Goal: Task Accomplishment & Management: Manage account settings

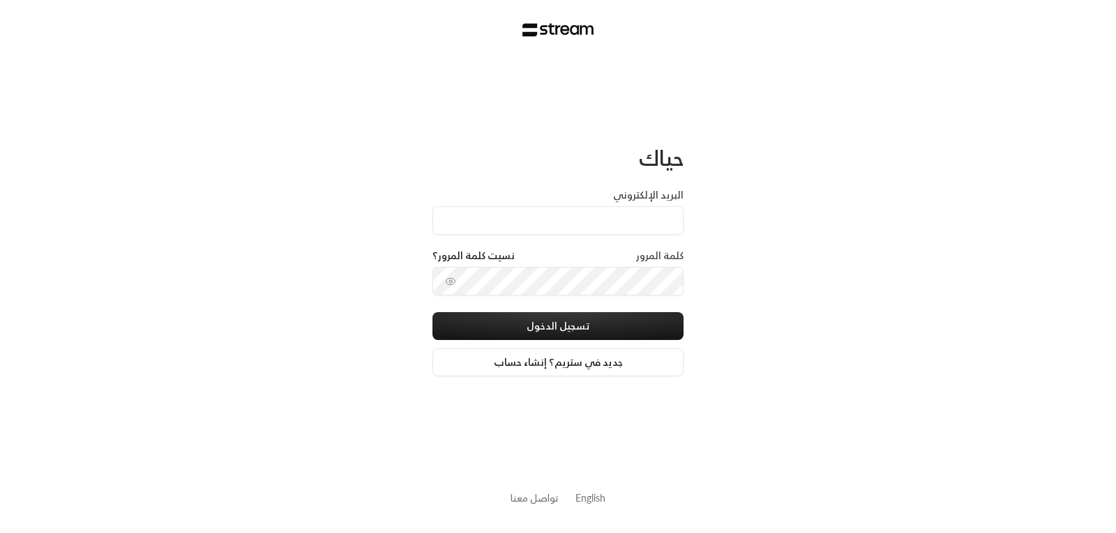
click at [632, 189] on label "البريد الإلكتروني" at bounding box center [648, 195] width 70 height 14
click at [632, 206] on input "البريد الإلكتروني" at bounding box center [557, 220] width 251 height 29
click at [632, 213] on input "البريد الإلكتروني" at bounding box center [557, 220] width 251 height 29
type input "[EMAIL_ADDRESS][DOMAIN_NAME]"
click at [619, 257] on div "كلمة المرور نسيت كلمة المرور؟" at bounding box center [557, 258] width 251 height 18
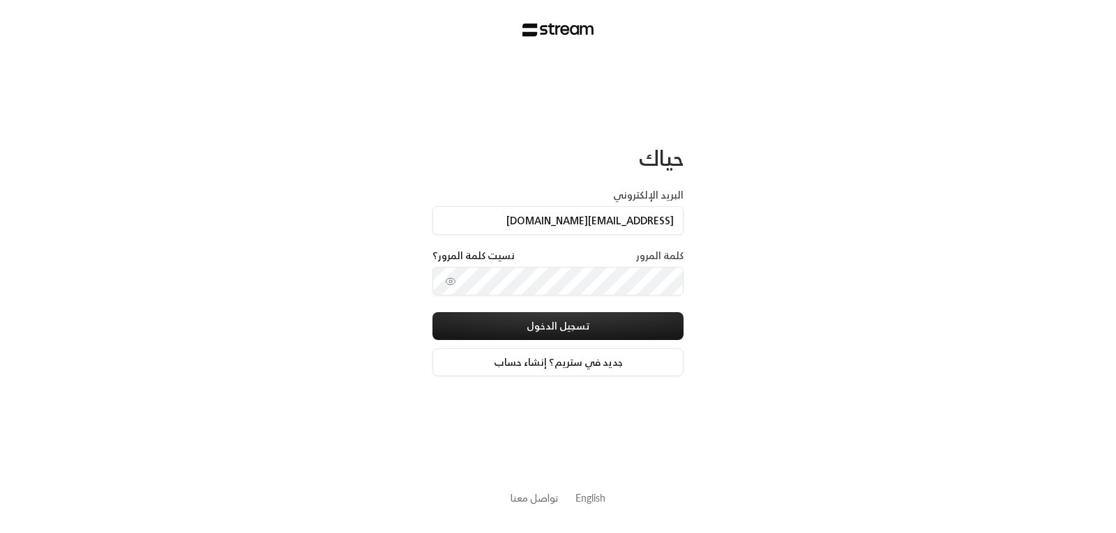
click at [644, 256] on label "كلمة المرور" at bounding box center [659, 256] width 47 height 14
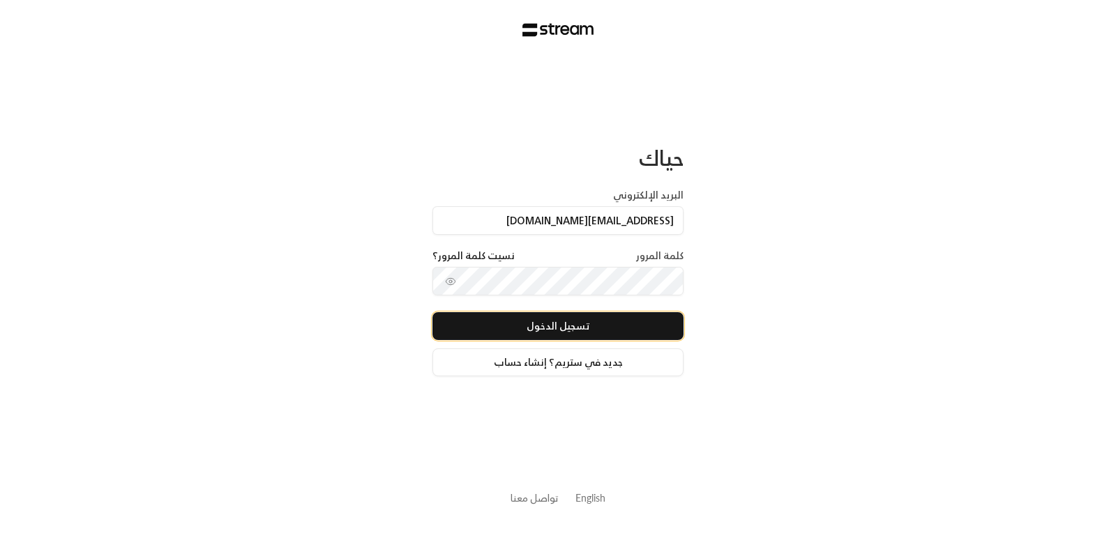
click at [562, 321] on button "تسجيل الدخول" at bounding box center [557, 326] width 251 height 28
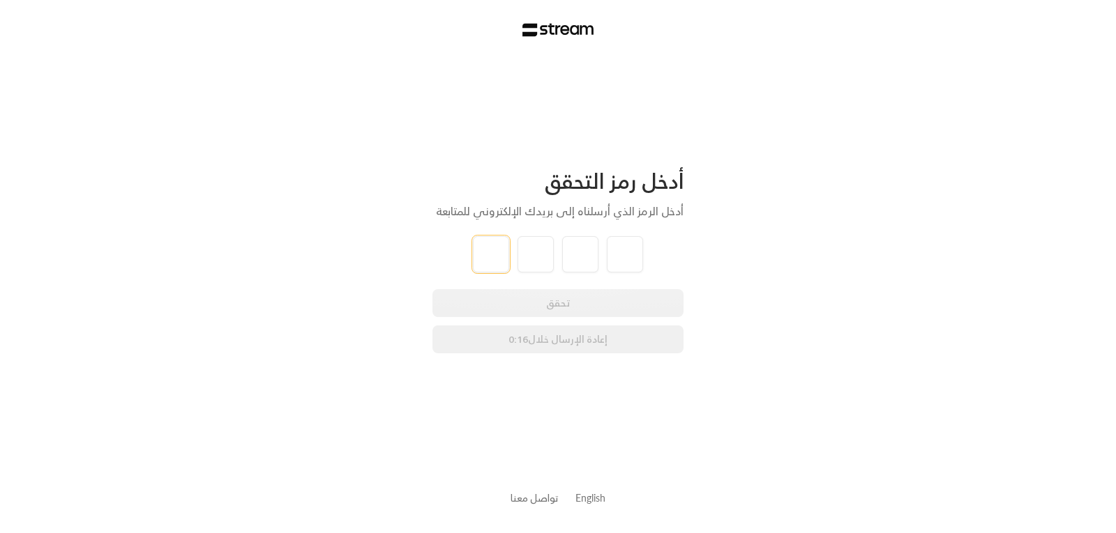
type input "4"
type input "5"
type input "6"
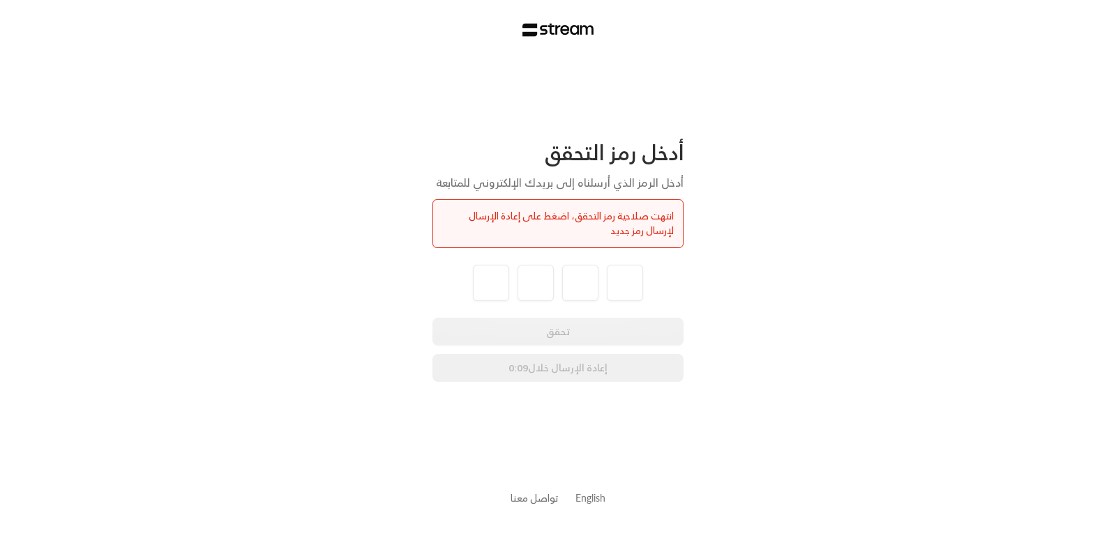
click at [564, 373] on div "تحقق إعادة الإرسال خلال 0:09" at bounding box center [557, 350] width 251 height 64
click at [564, 373] on div "تحقق إعادة الإرسال خلال 0:08" at bounding box center [557, 350] width 251 height 64
click at [609, 215] on div "انتهت صلاحية رمز التحقق، اضغط على إعادة الإرسال لإرسال رمز جديد" at bounding box center [558, 223] width 232 height 29
click at [324, 207] on div "أدخل رمز التحقق أدخل الرمز الذي أرسلناه إلى بريدك الإلكتروني للمتابعة انتهت صلا…" at bounding box center [558, 266] width 1116 height 533
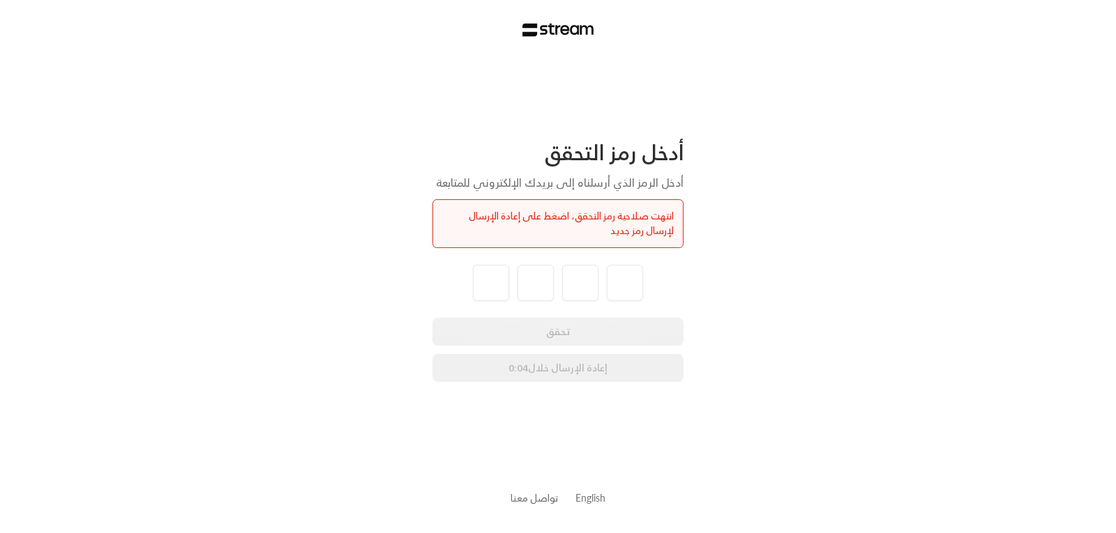
drag, startPoint x: 621, startPoint y: 181, endPoint x: 591, endPoint y: 203, distance: 37.4
click at [619, 182] on div "أدخل الرمز الذي أرسلناه إلى بريدك الإلكتروني للمتابعة" at bounding box center [557, 182] width 251 height 17
click at [558, 215] on div "انتهت صلاحية رمز التحقق، اضغط على إعادة الإرسال لإرسال رمز جديد" at bounding box center [558, 223] width 232 height 29
click at [541, 228] on div "انتهت صلاحية رمز التحقق، اضغط على إعادة الإرسال لإرسال رمز جديد" at bounding box center [558, 223] width 232 height 29
click at [530, 373] on div "تحقق إعادة الإرسال خلال 0:02" at bounding box center [557, 350] width 251 height 64
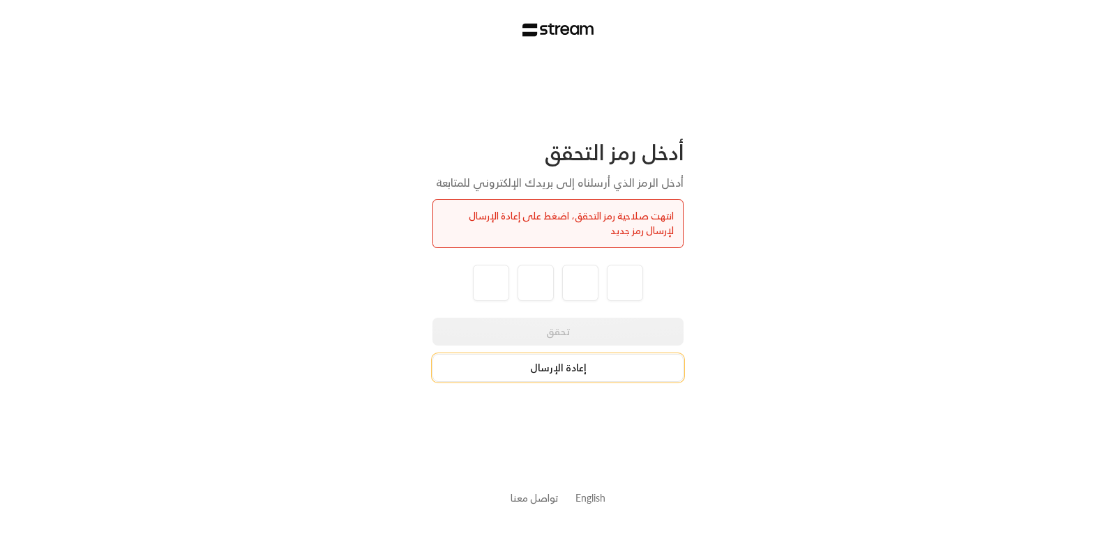
click at [557, 372] on button "إعادة الإرسال" at bounding box center [557, 368] width 251 height 28
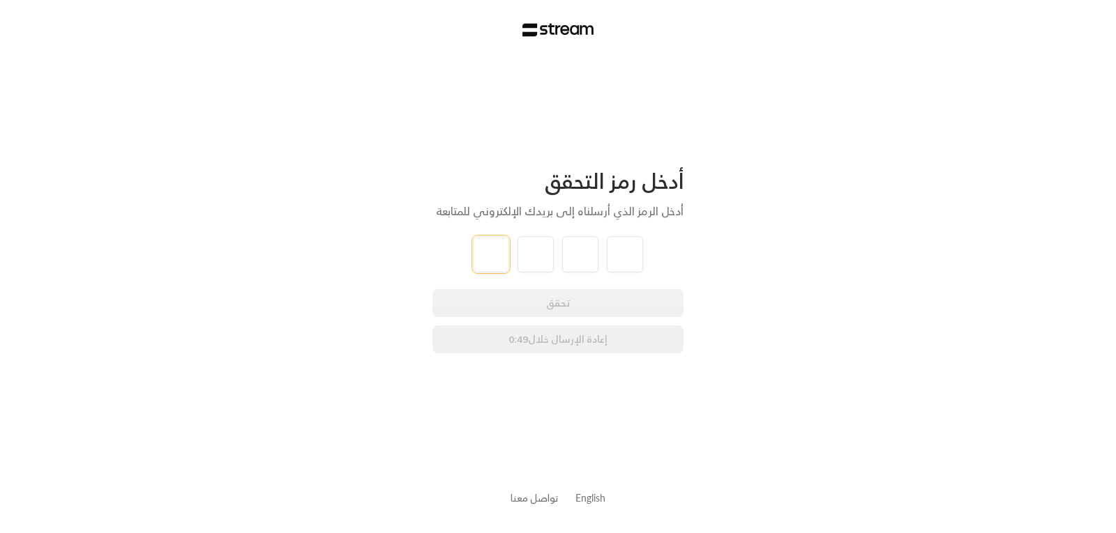
type input "6"
type input "5"
type input "3"
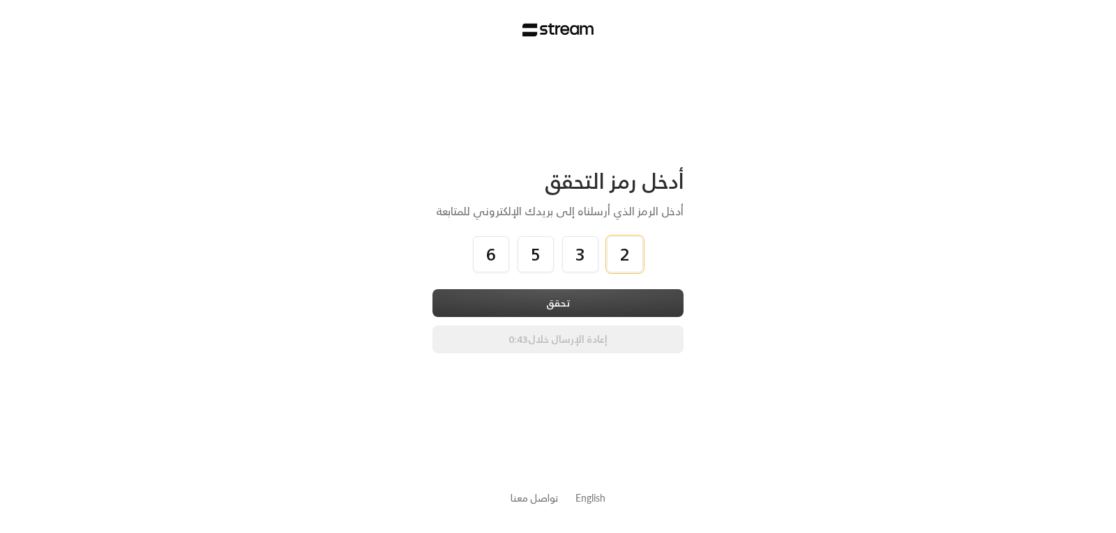
type input "2"
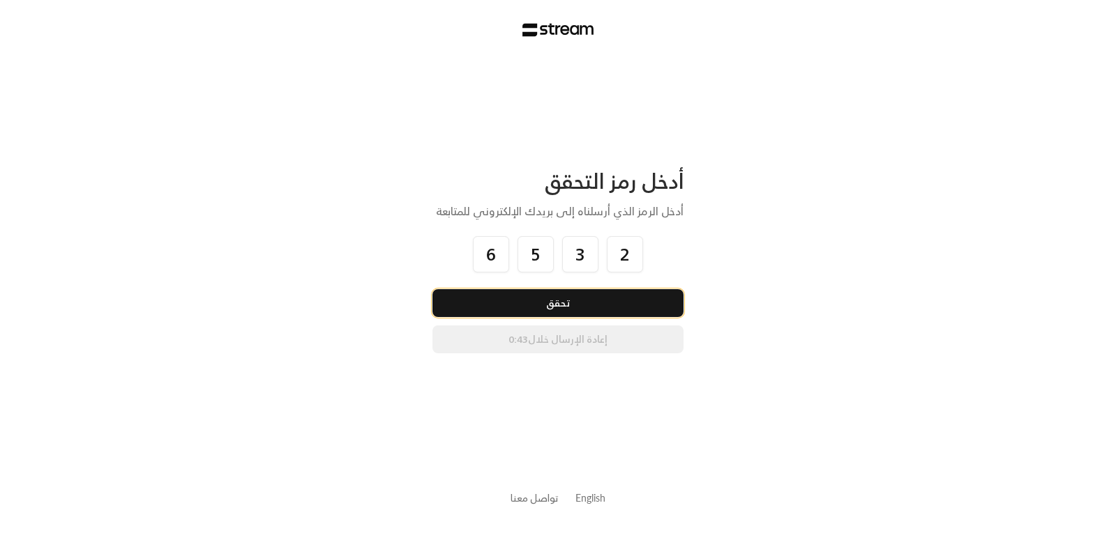
click at [570, 301] on button "تحقق" at bounding box center [557, 303] width 251 height 28
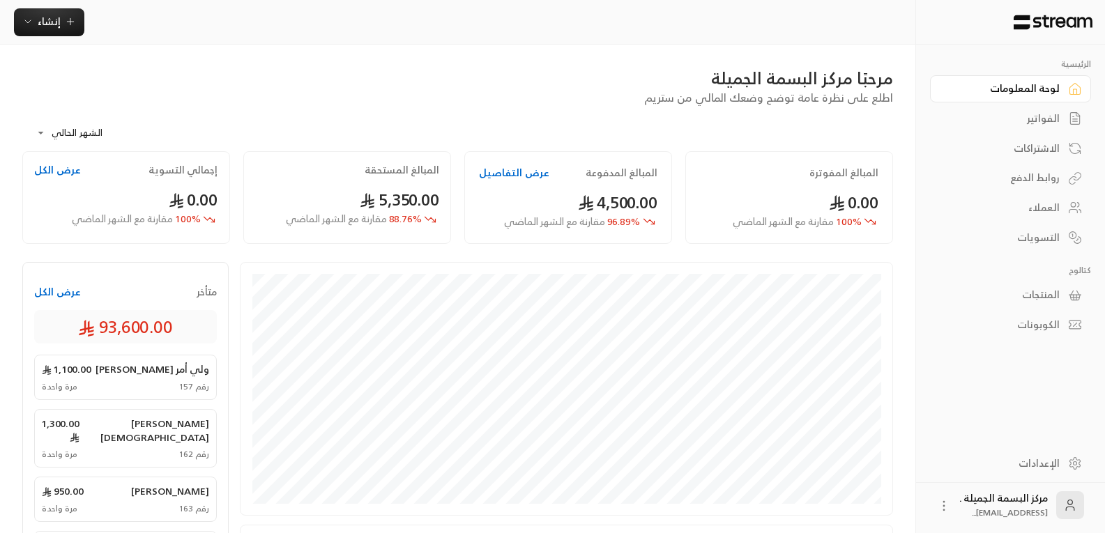
click at [1040, 208] on div "العملاء" at bounding box center [1004, 208] width 112 height 14
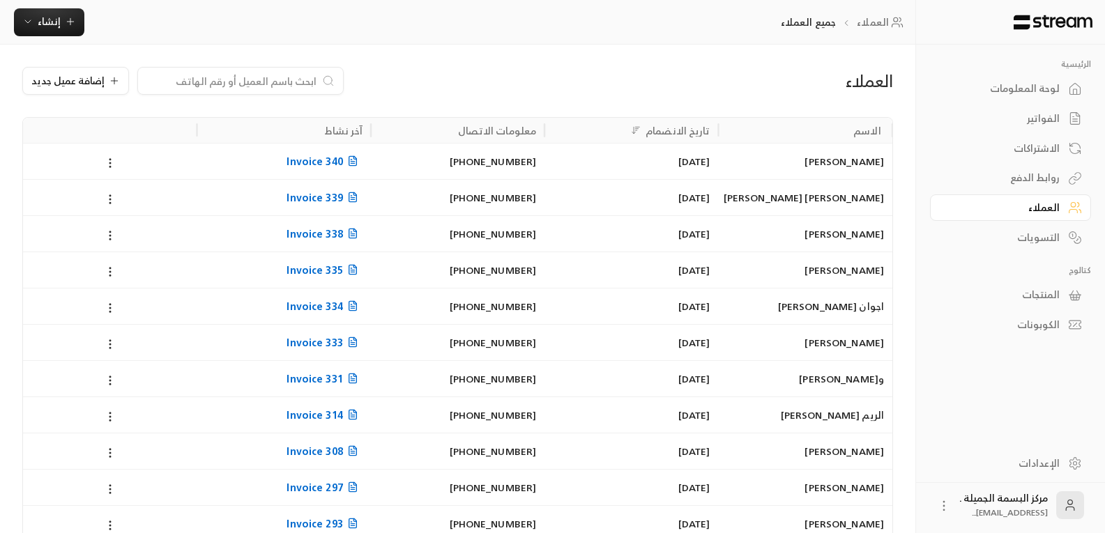
click at [247, 87] on input at bounding box center [231, 80] width 170 height 15
type input "ريان"
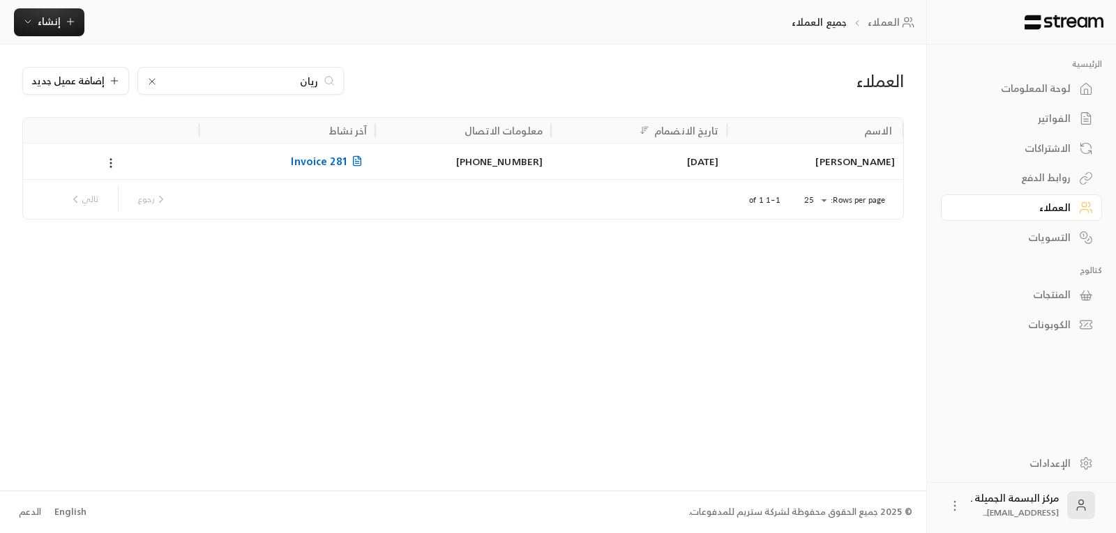
click at [881, 164] on div "[PERSON_NAME]" at bounding box center [815, 162] width 159 height 36
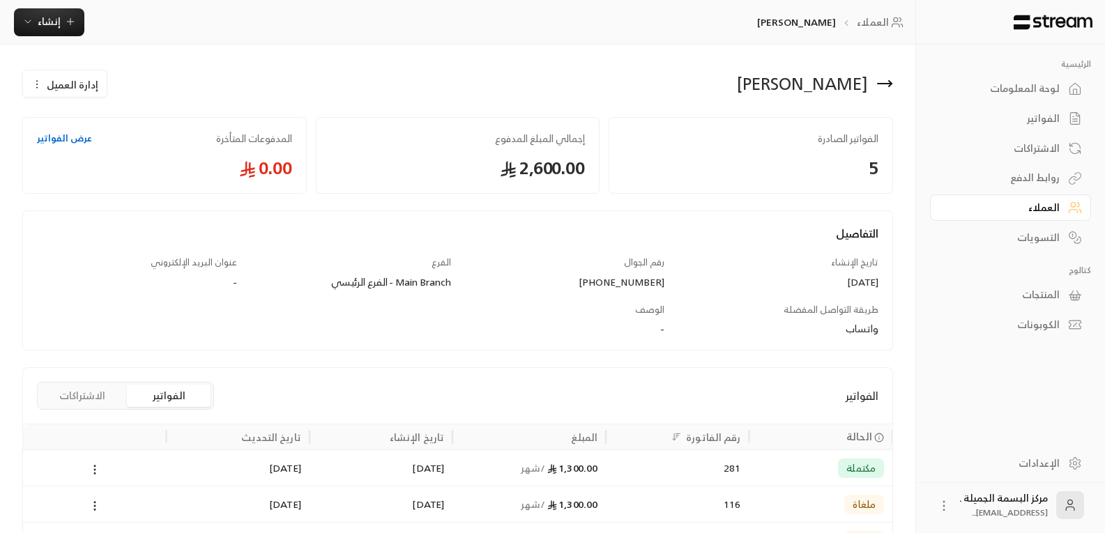
scroll to position [70, 0]
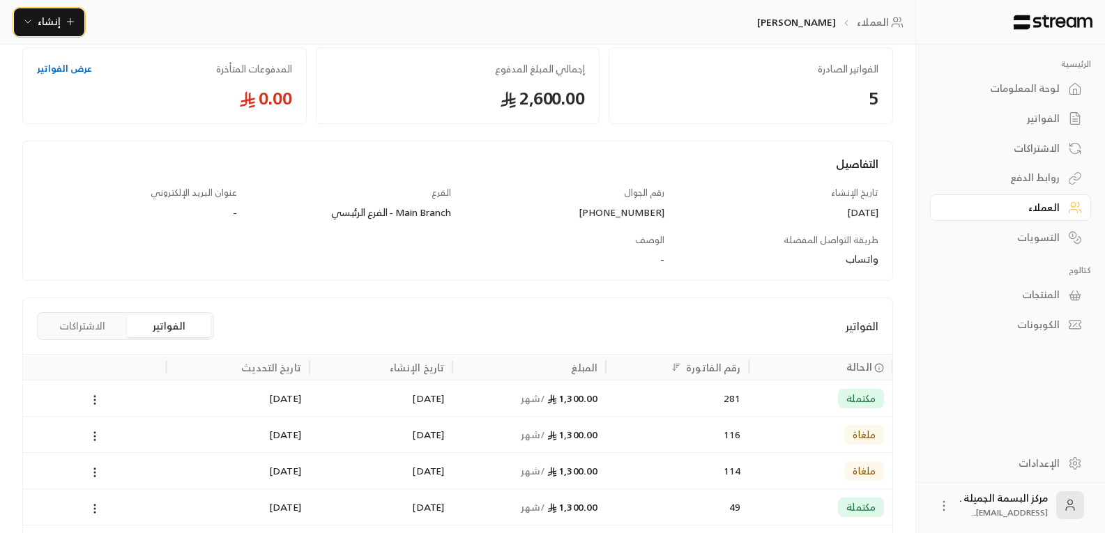
click at [52, 15] on span "إنشاء" at bounding box center [49, 21] width 23 height 17
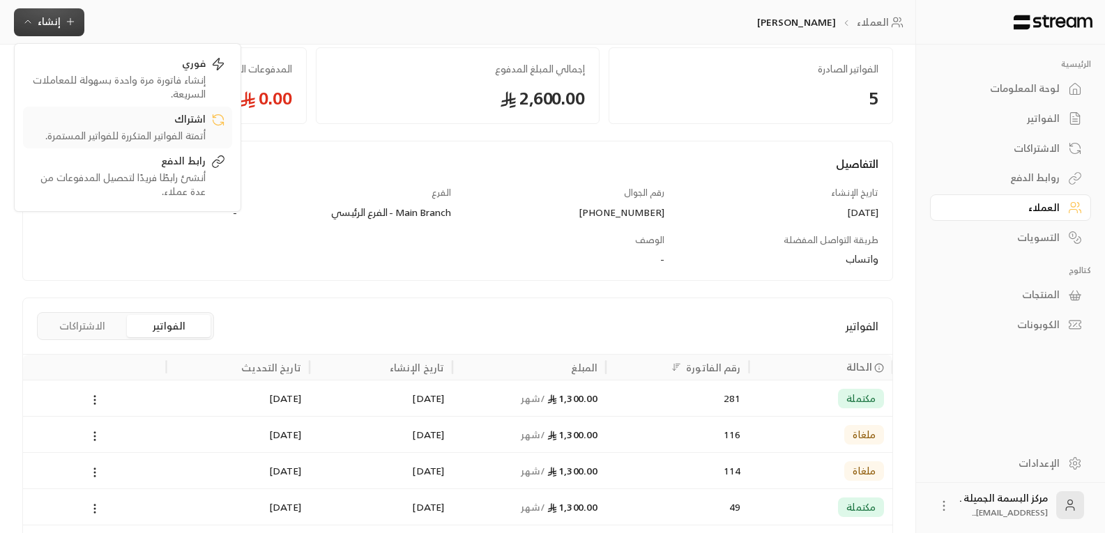
click at [187, 129] on div "أتمتة الفواتير المتكررة للفواتير المستمرة." at bounding box center [118, 136] width 176 height 14
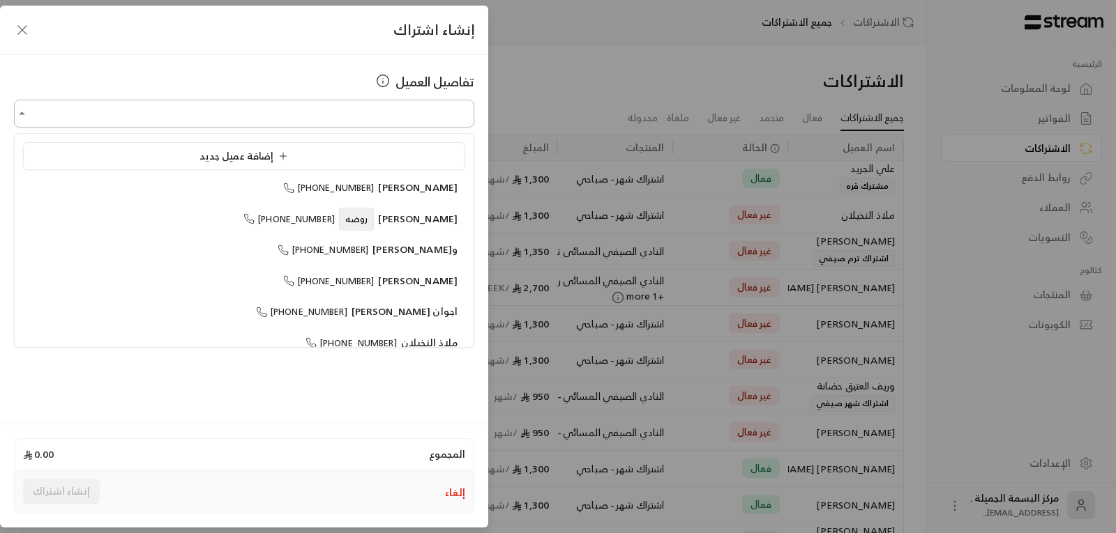
click at [407, 114] on input "اختر العميل" at bounding box center [244, 114] width 460 height 24
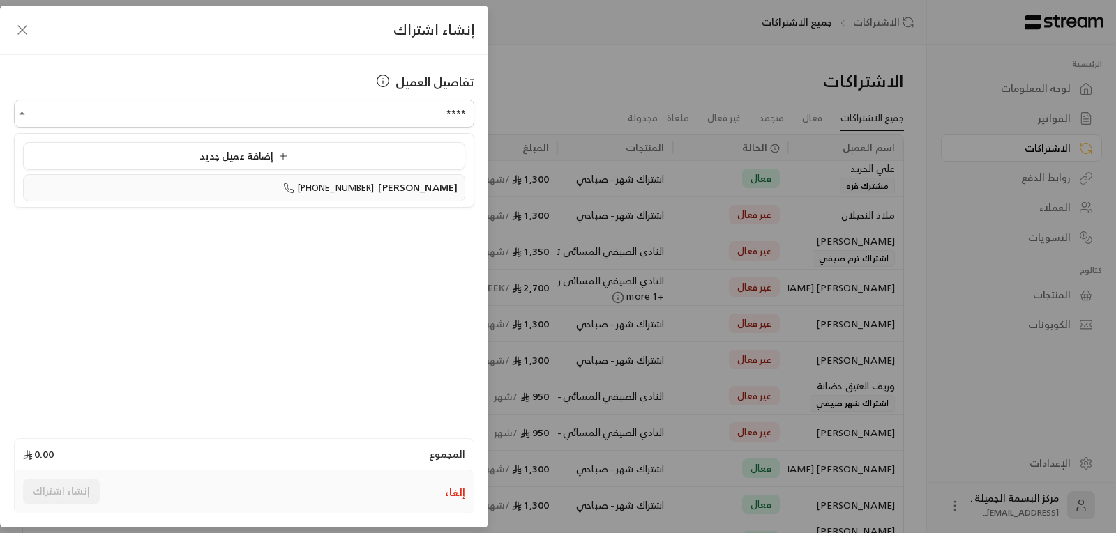
click at [374, 183] on span "[PHONE_NUMBER]" at bounding box center [328, 188] width 91 height 16
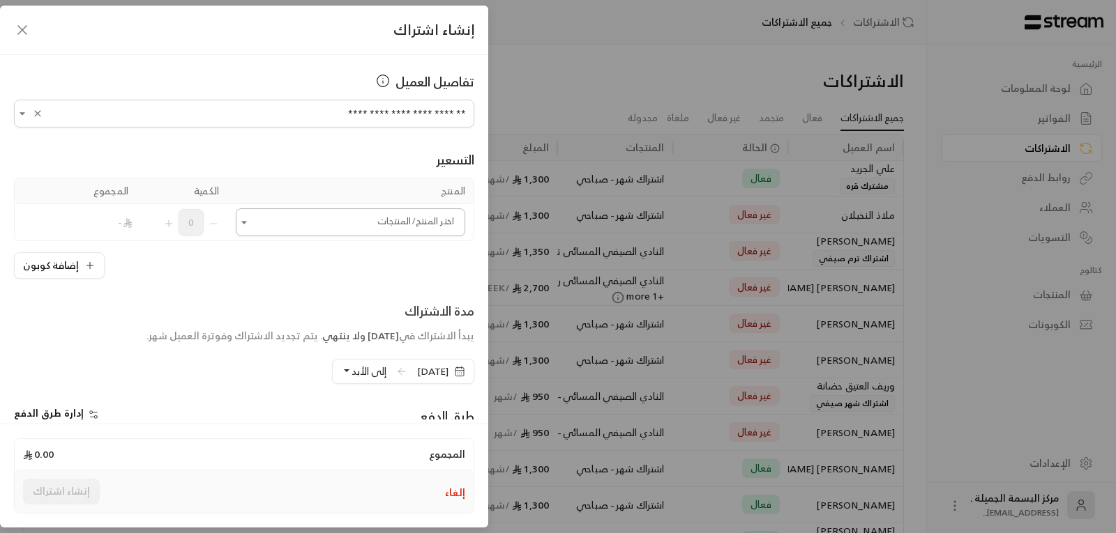
click at [251, 227] on icon "Open" at bounding box center [244, 222] width 14 height 14
type input "**********"
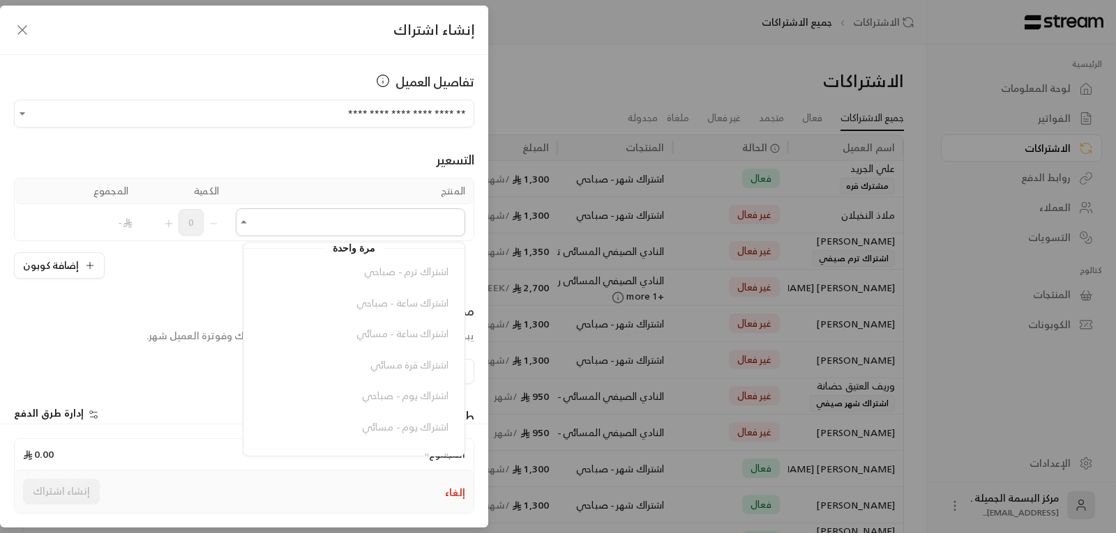
scroll to position [209, 0]
click at [378, 411] on span "اشتراك شهر - صباحي" at bounding box center [405, 408] width 88 height 17
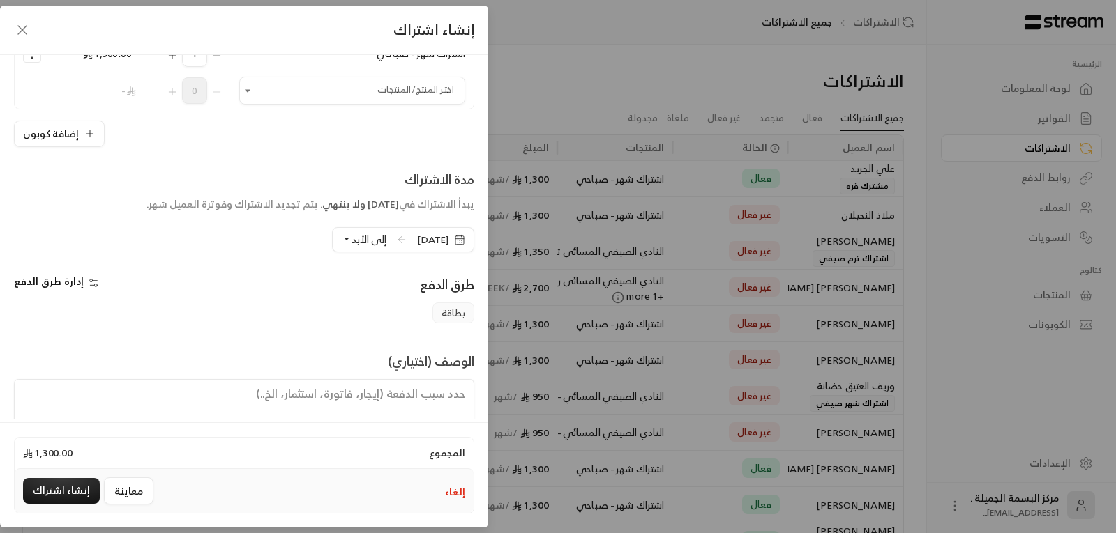
scroll to position [138, 0]
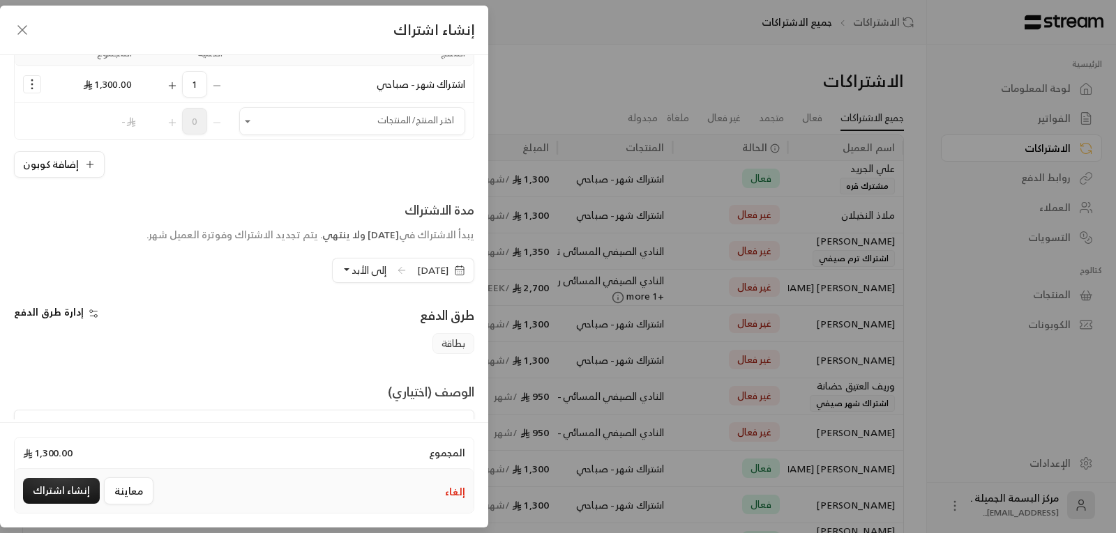
click at [458, 269] on icon "button" at bounding box center [459, 270] width 11 height 11
click at [258, 161] on div "إضافة كوبون" at bounding box center [244, 164] width 460 height 26
click at [890, 226] on div "**********" at bounding box center [558, 266] width 1116 height 533
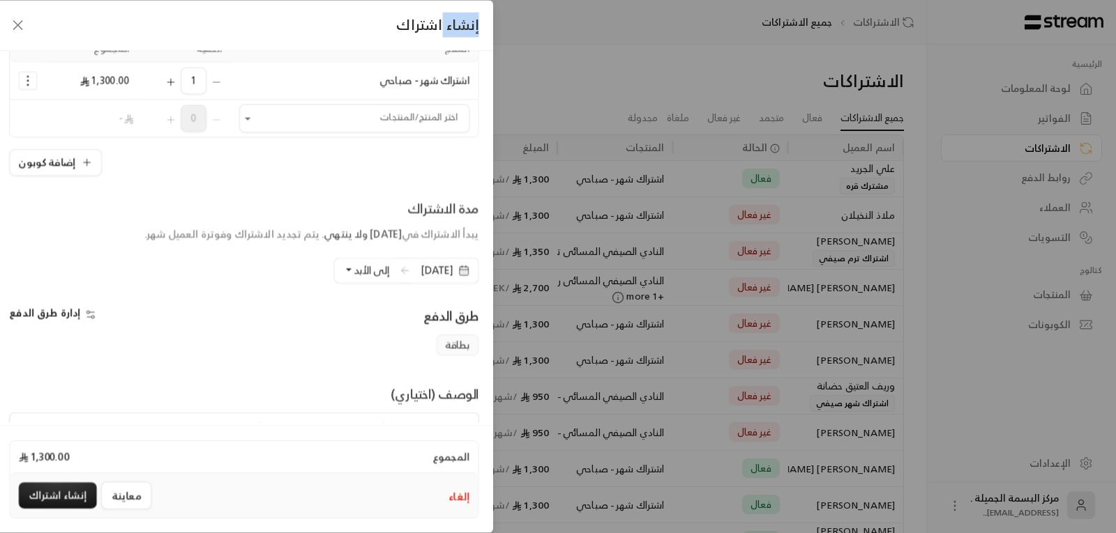
click at [890, 226] on div "**********" at bounding box center [558, 266] width 1116 height 533
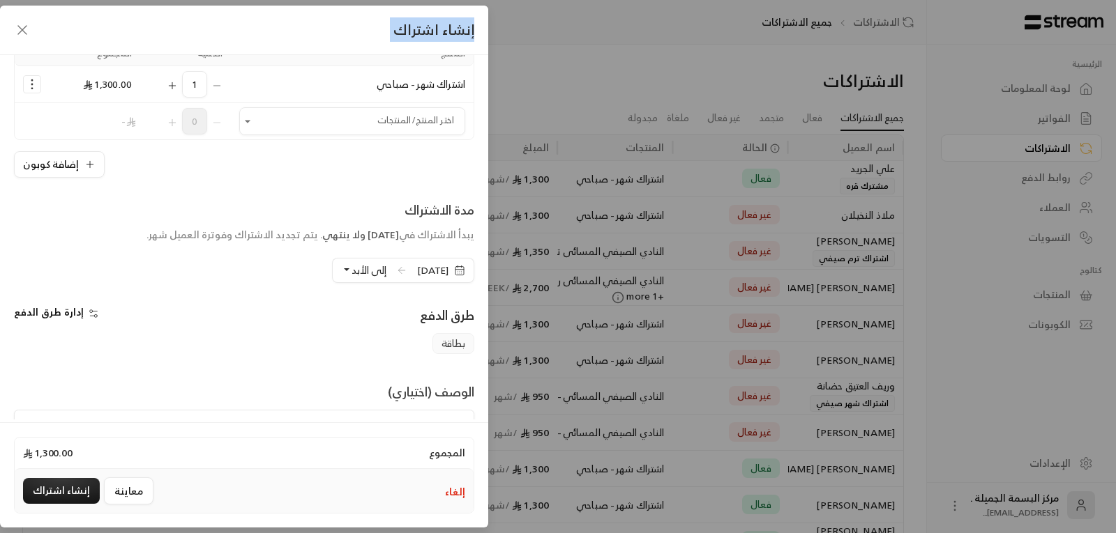
click at [890, 226] on div "**********" at bounding box center [558, 266] width 1116 height 533
click at [462, 272] on icon "button" at bounding box center [459, 270] width 11 height 11
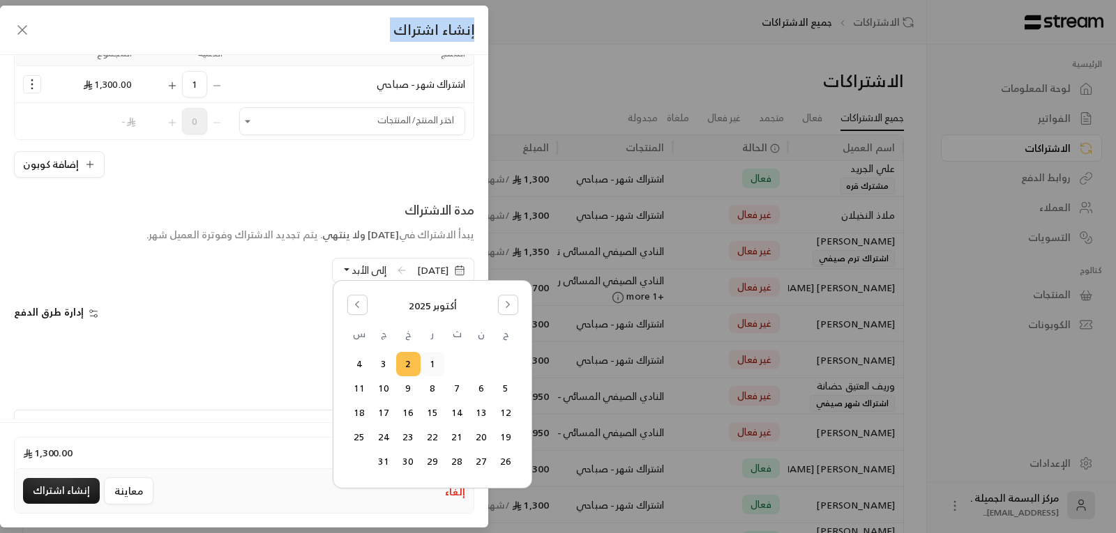
click at [431, 366] on button "1" at bounding box center [432, 364] width 23 height 23
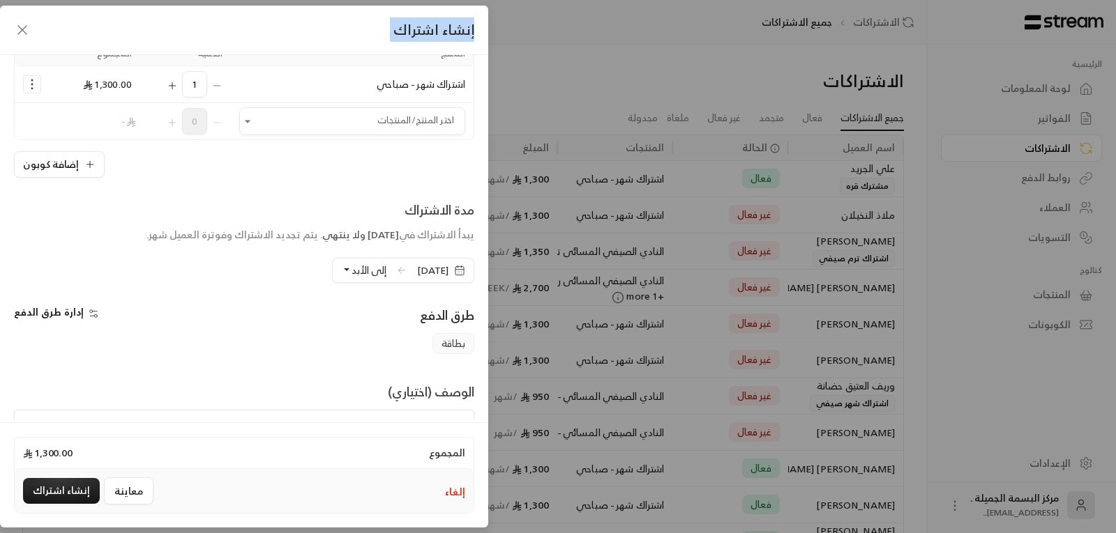
click at [354, 269] on span "إلى الأبد" at bounding box center [368, 270] width 35 height 17
click at [444, 340] on span "دورة واحدة" at bounding box center [467, 334] width 47 height 12
click at [406, 427] on div "المجموع 1,300.00 إلغاء معاينة إنشاء اشتراك" at bounding box center [244, 475] width 488 height 105
click at [416, 419] on textarea at bounding box center [244, 441] width 460 height 63
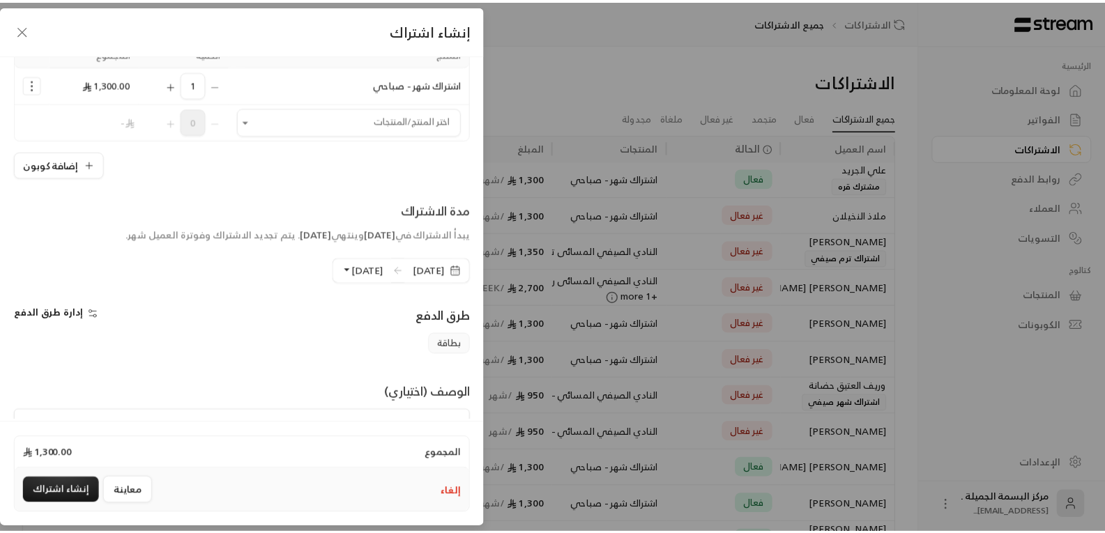
scroll to position [153, 0]
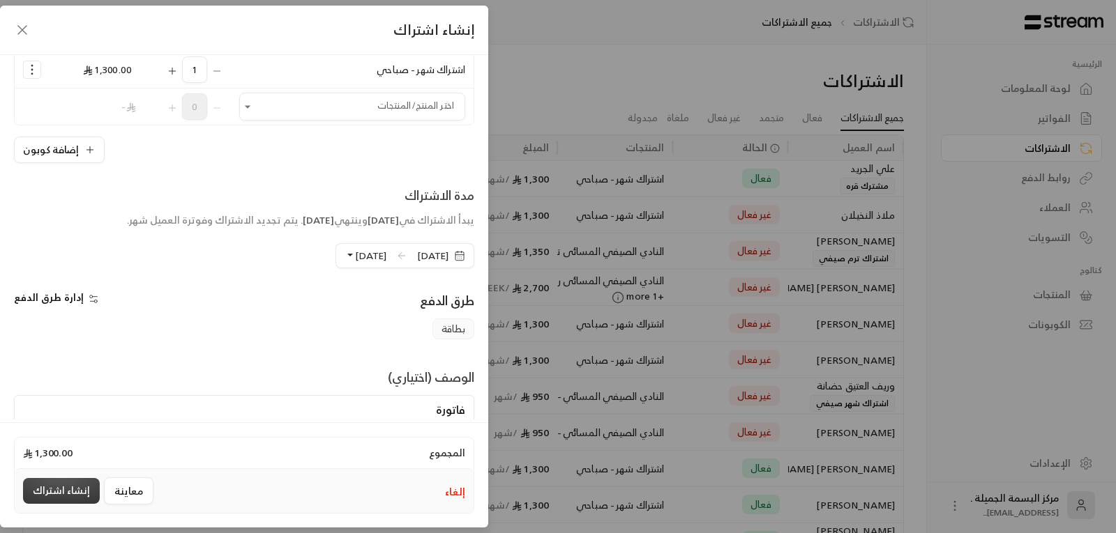
type textarea "فاتورة"
click at [57, 491] on button "إنشاء اشتراك" at bounding box center [61, 491] width 77 height 26
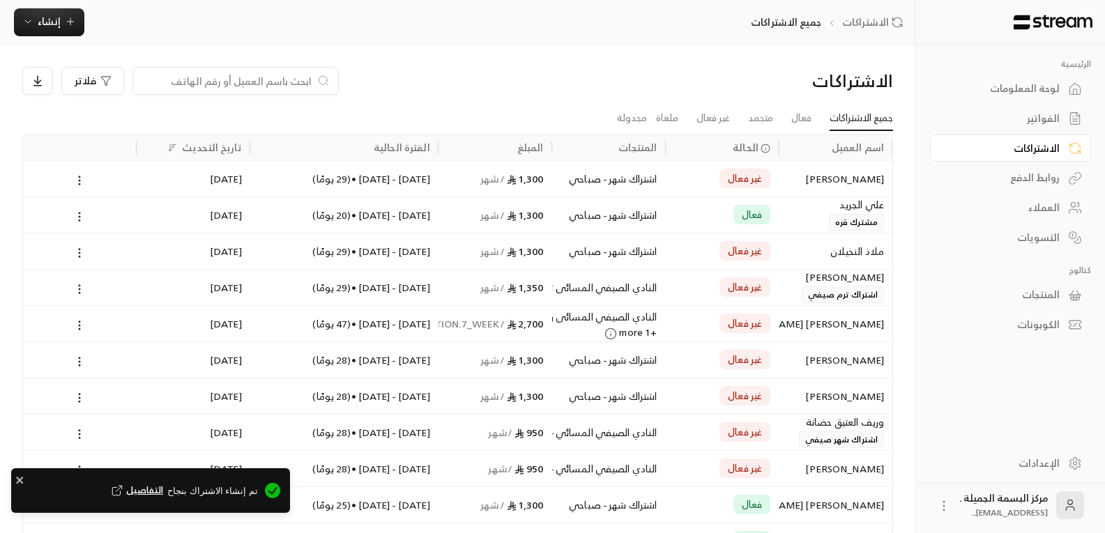
click at [845, 183] on div "[PERSON_NAME]" at bounding box center [835, 179] width 97 height 36
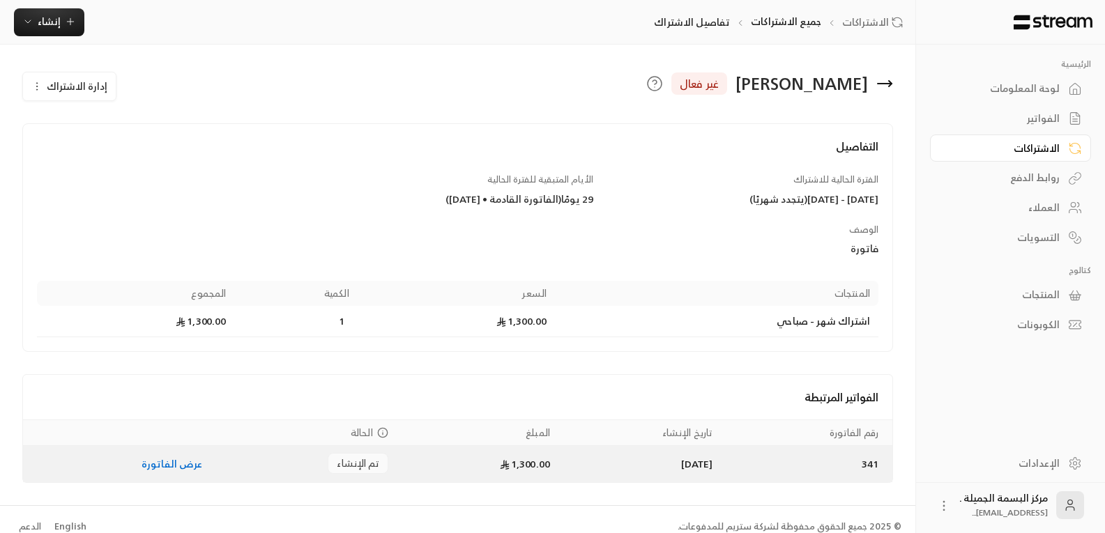
scroll to position [15, 0]
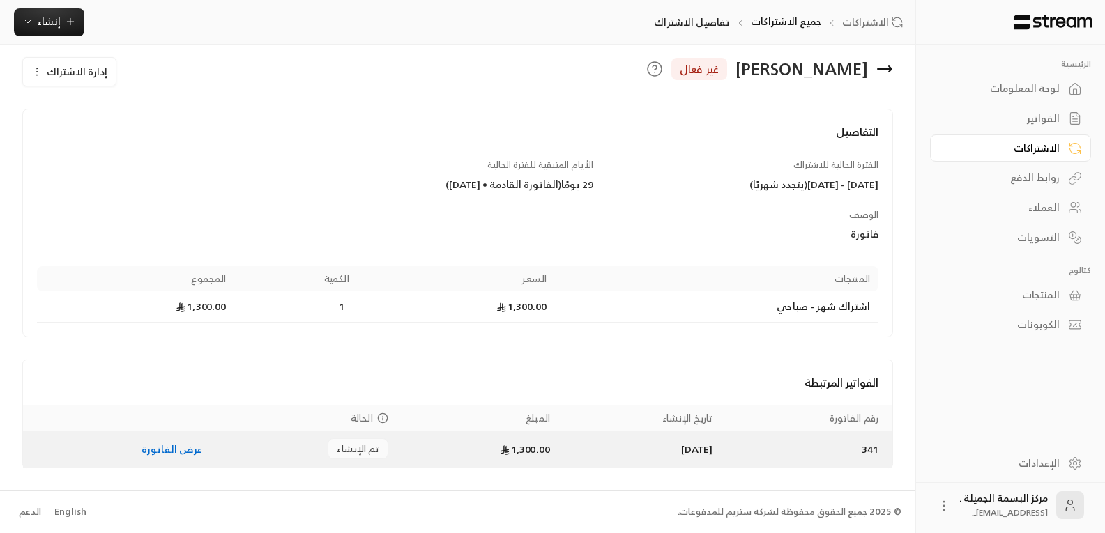
click at [156, 457] on link "عرض الفاتورة" at bounding box center [172, 449] width 61 height 17
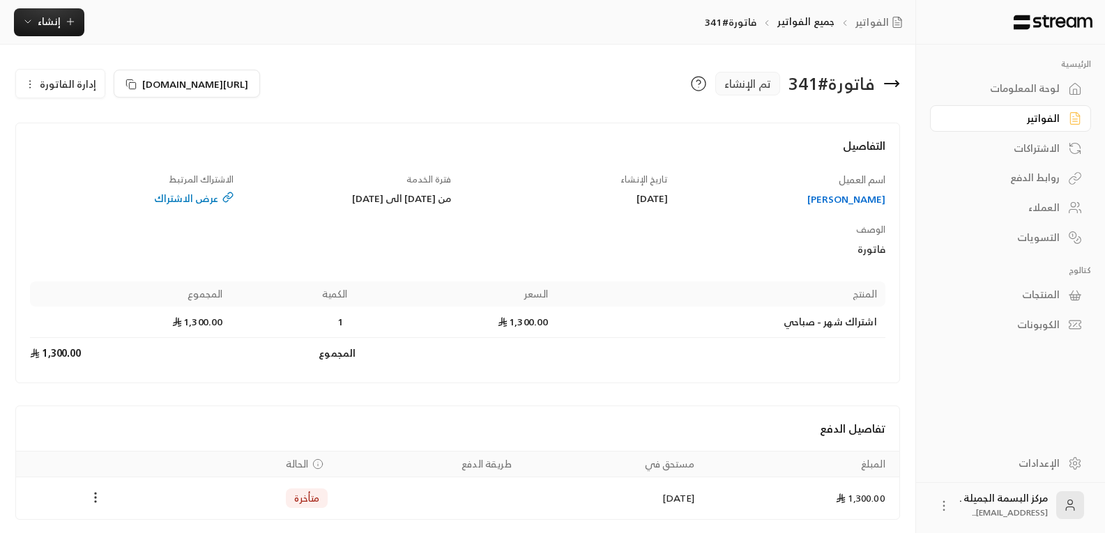
click at [93, 496] on icon "Payments" at bounding box center [96, 498] width 14 height 14
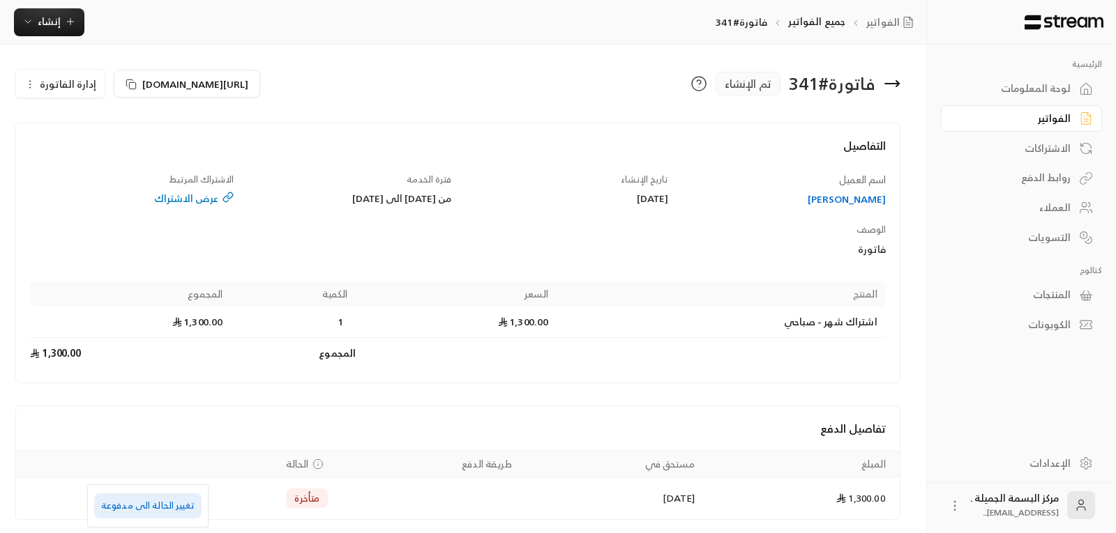
click at [137, 510] on li "تغيير الحالة الى مدفوعة" at bounding box center [147, 506] width 107 height 25
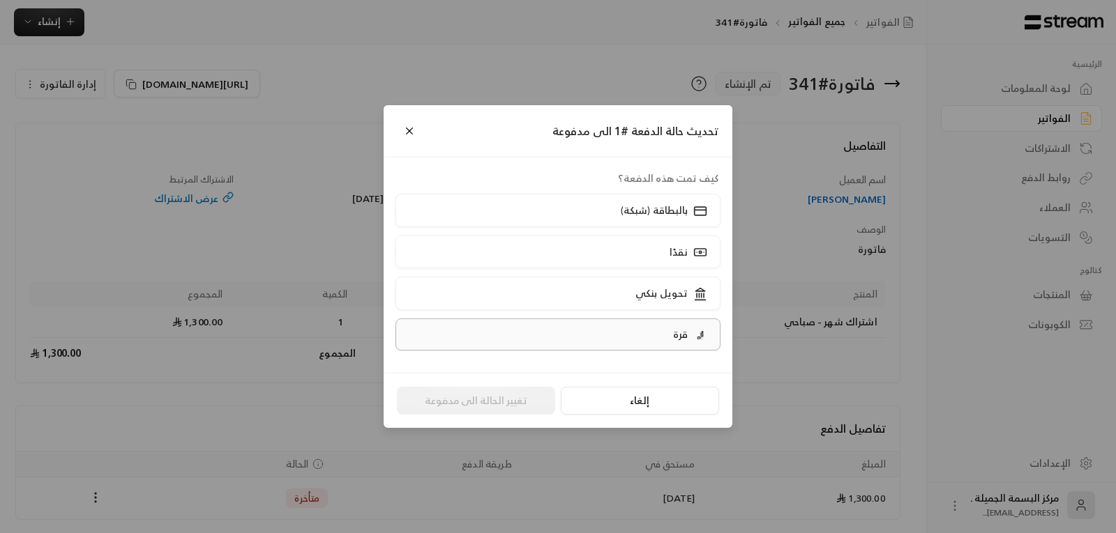
click at [680, 339] on p "قرة" at bounding box center [680, 335] width 15 height 14
click at [480, 401] on button "تغيير الحالة الى مدفوعة" at bounding box center [476, 401] width 158 height 28
